Goal: Check status: Check status

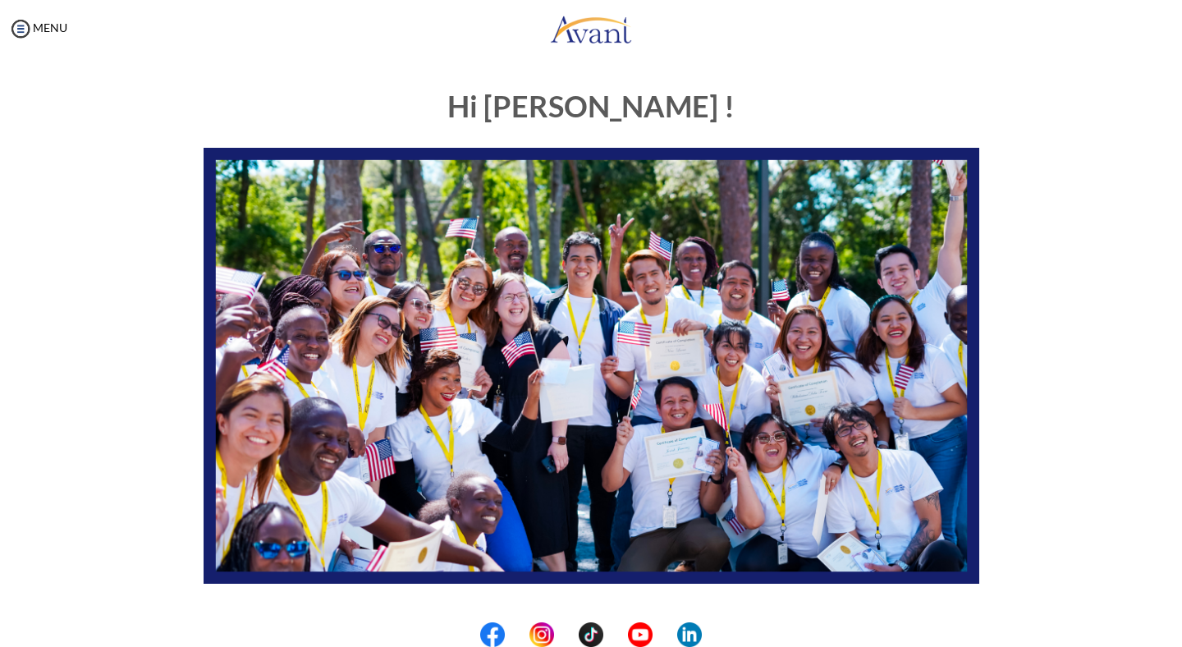
scroll to position [265, 0]
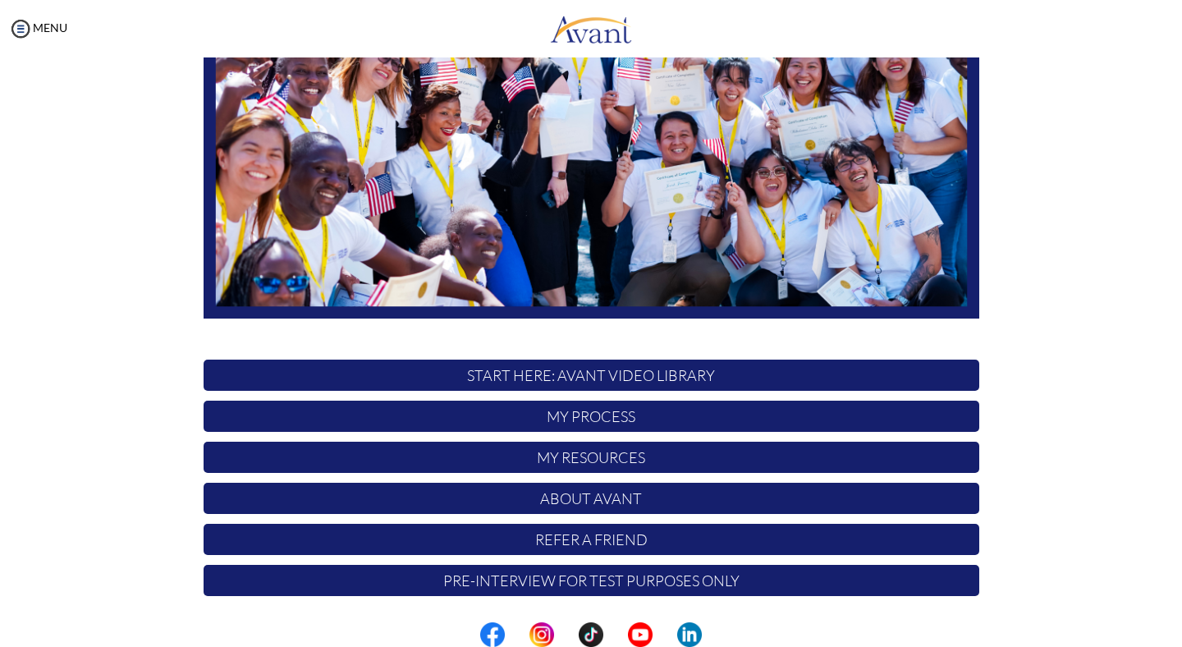
click at [601, 414] on p "My Process" at bounding box center [591, 415] width 775 height 31
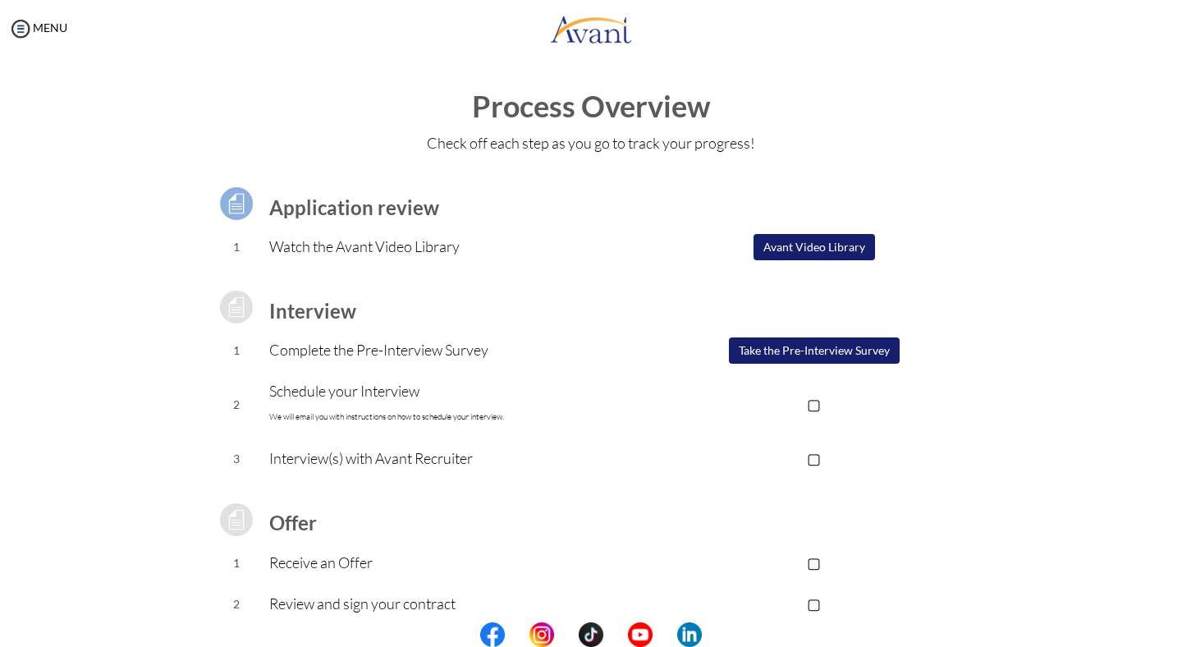
scroll to position [100, 0]
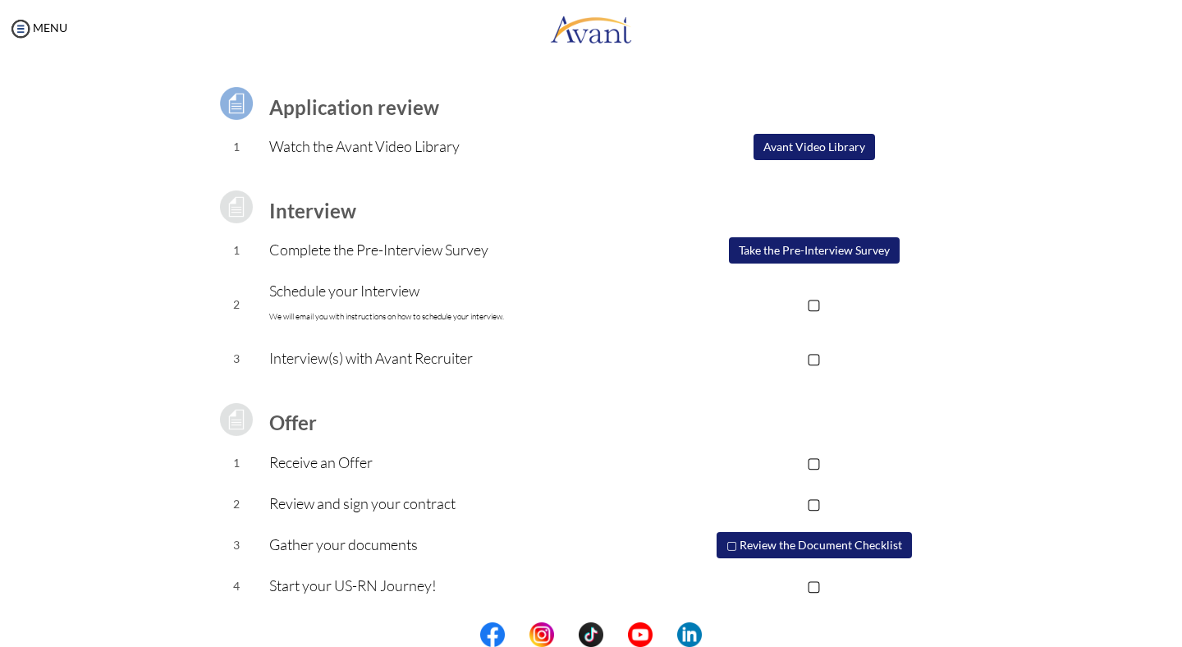
click at [821, 460] on p "▢" at bounding box center [813, 462] width 329 height 23
click at [816, 373] on td "▢" at bounding box center [813, 358] width 329 height 41
click at [816, 361] on p "▢" at bounding box center [813, 357] width 329 height 23
click at [816, 300] on p "▢" at bounding box center [813, 303] width 329 height 23
click at [791, 546] on button "▢ Review the Document Checklist" at bounding box center [813, 545] width 195 height 26
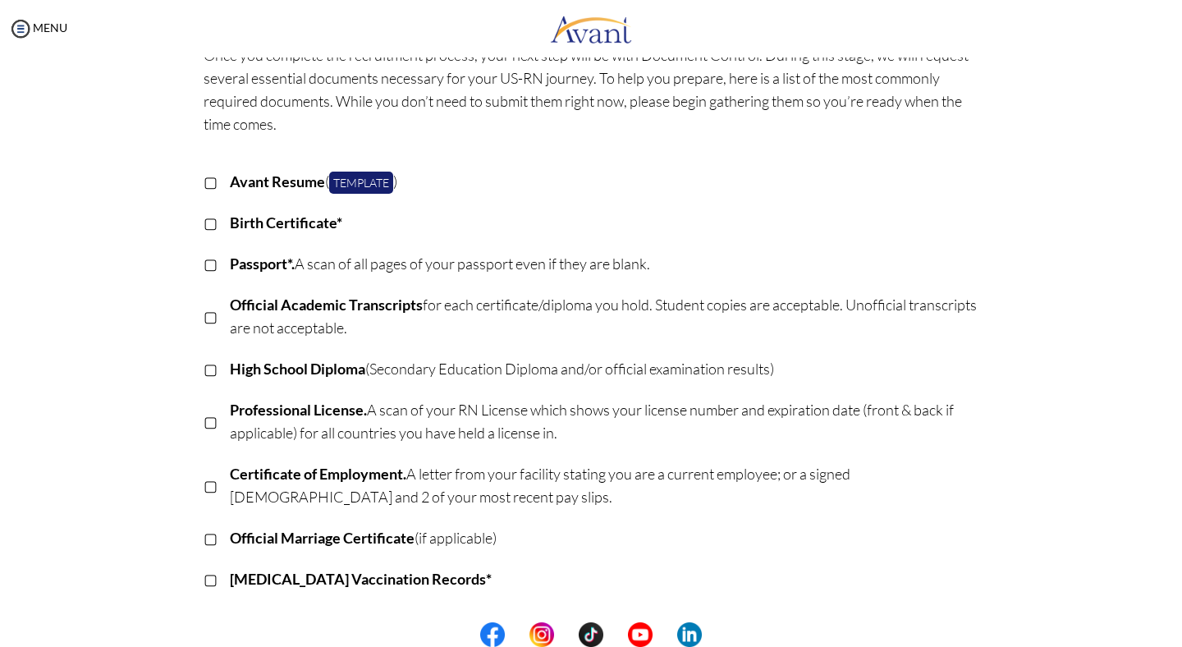
scroll to position [115, 0]
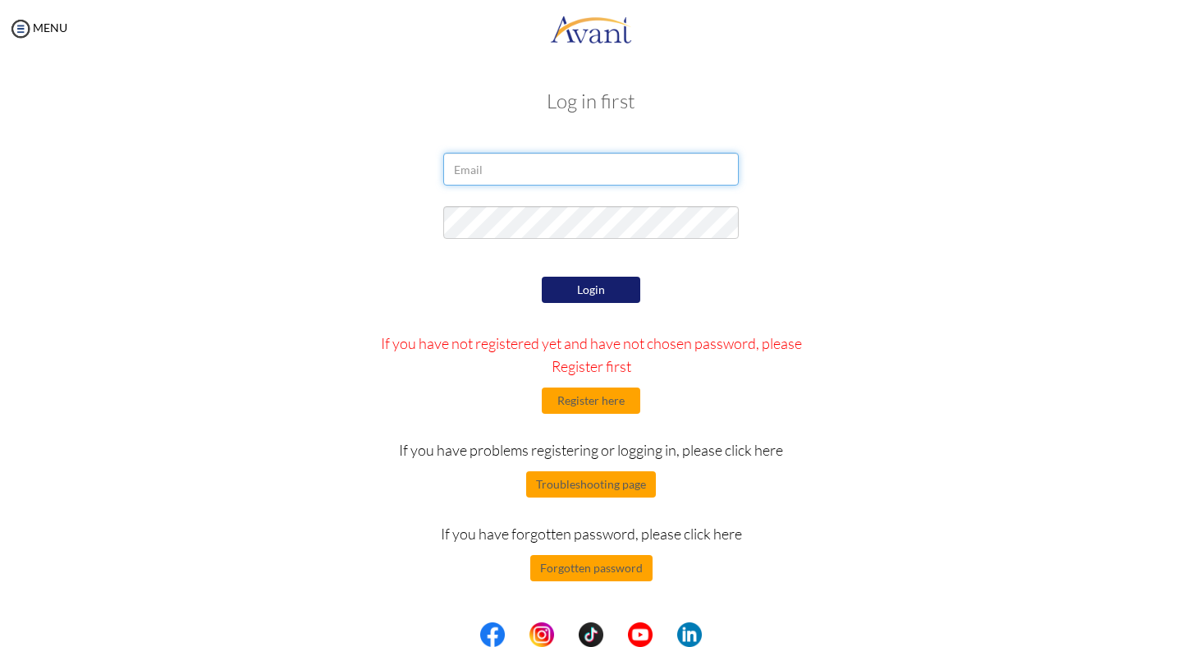
click at [533, 164] on input "email" at bounding box center [590, 169] width 295 height 33
type input "[EMAIL_ADDRESS][DOMAIN_NAME]"
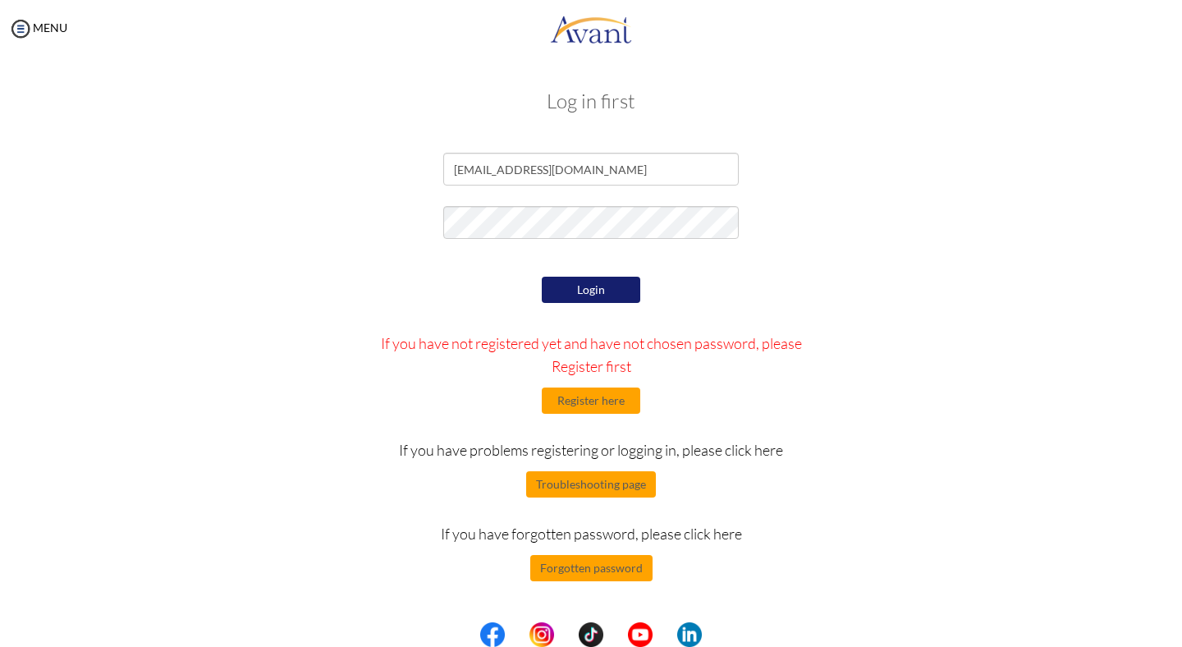
click at [585, 302] on button "Login" at bounding box center [591, 290] width 98 height 26
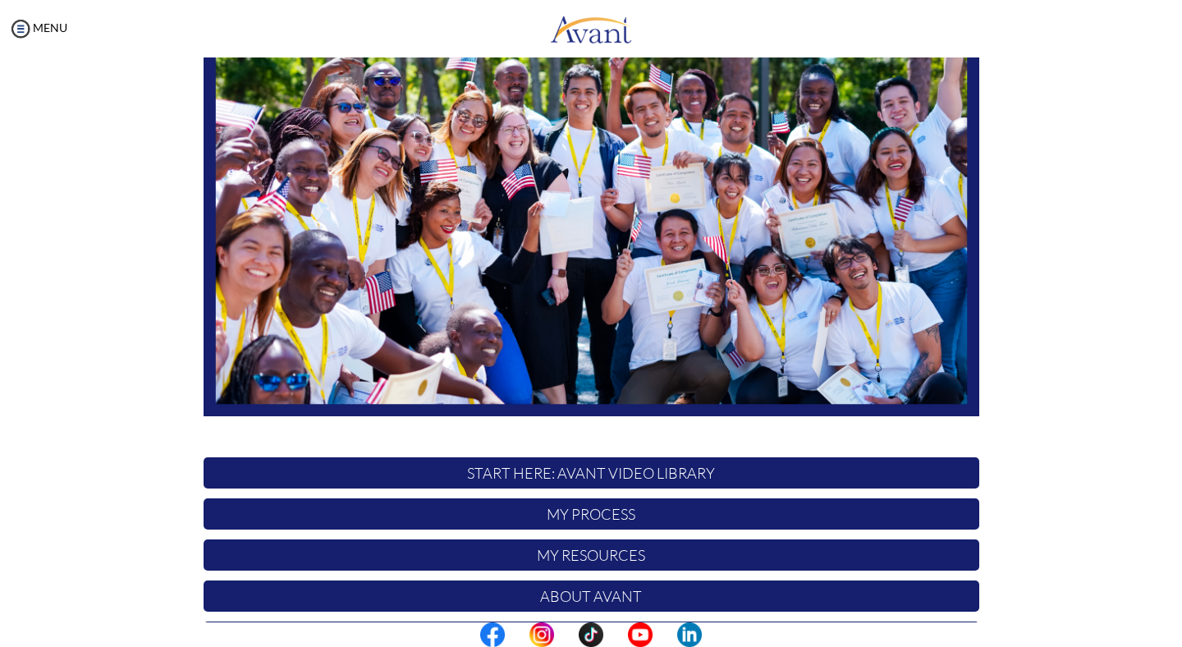
scroll to position [259, 0]
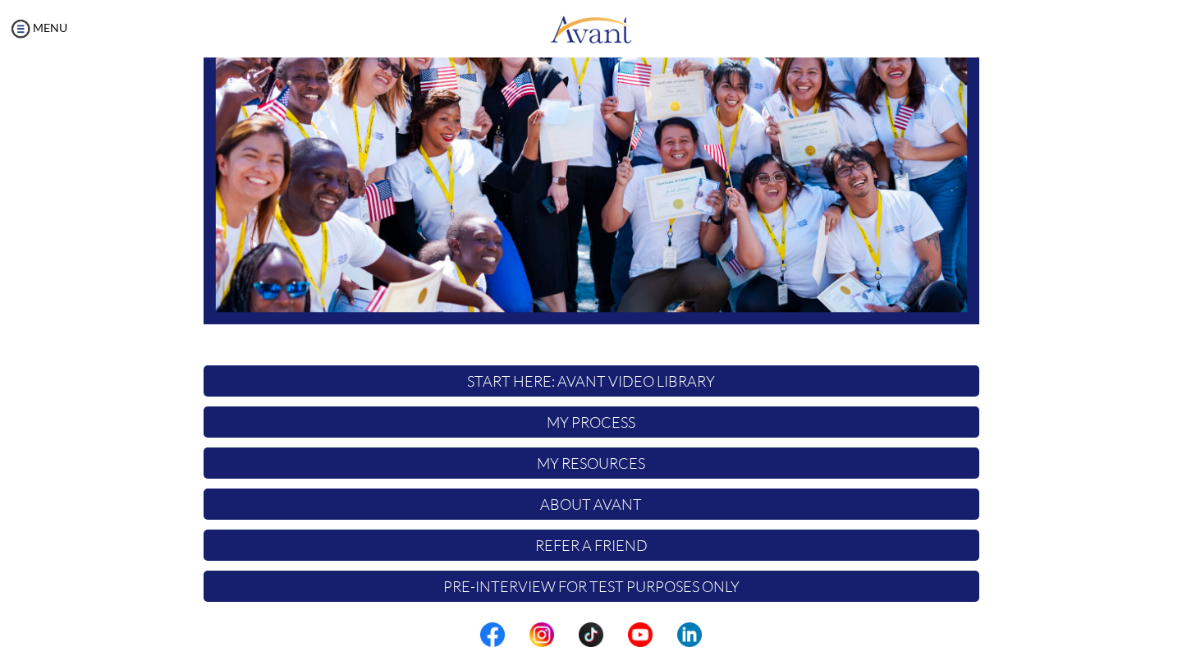
click at [511, 419] on p "My Process" at bounding box center [591, 421] width 775 height 31
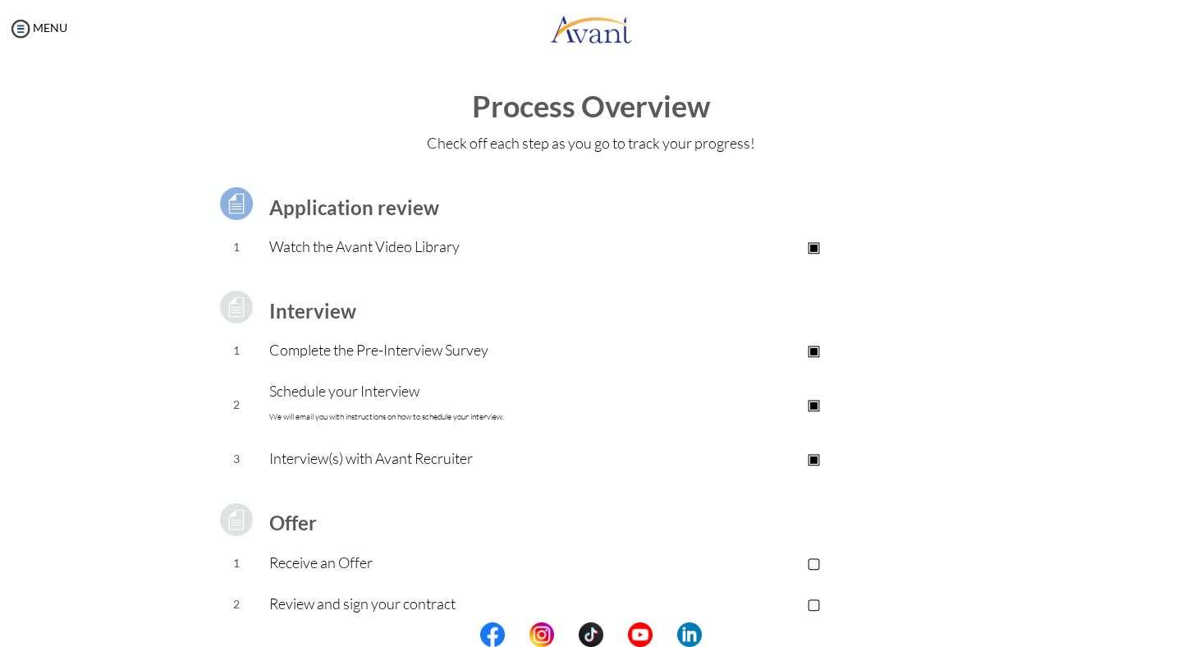
scroll to position [100, 0]
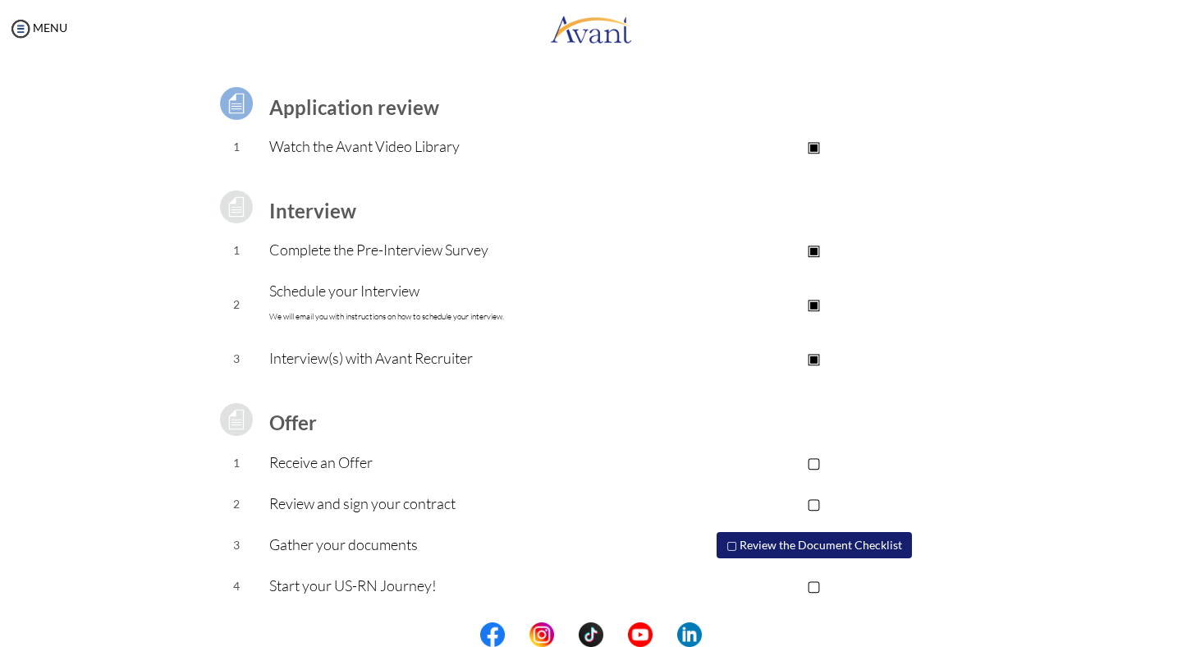
click at [816, 455] on p "▢" at bounding box center [813, 462] width 329 height 23
click at [821, 503] on p "▢" at bounding box center [813, 503] width 329 height 23
